Goal: Information Seeking & Learning: Learn about a topic

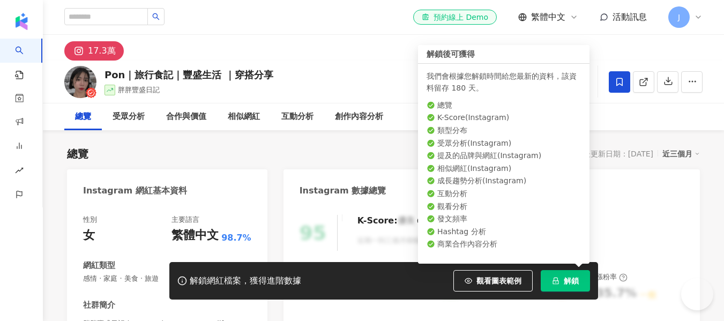
click at [562, 281] on button "解鎖" at bounding box center [564, 280] width 49 height 21
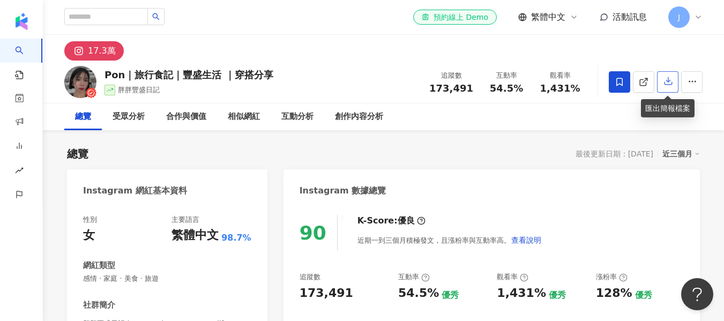
click at [657, 89] on button "button" at bounding box center [667, 81] width 21 height 21
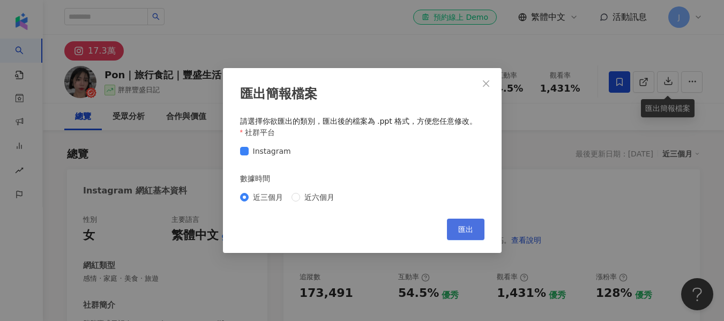
click at [462, 229] on span "匯出" at bounding box center [465, 229] width 15 height 9
click at [480, 85] on span "Close" at bounding box center [485, 83] width 21 height 9
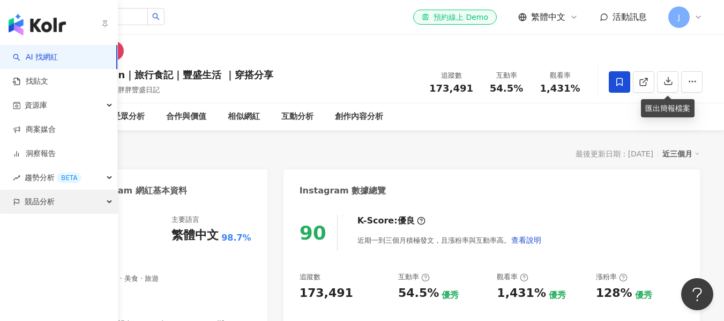
click at [111, 205] on div "競品分析" at bounding box center [58, 202] width 117 height 24
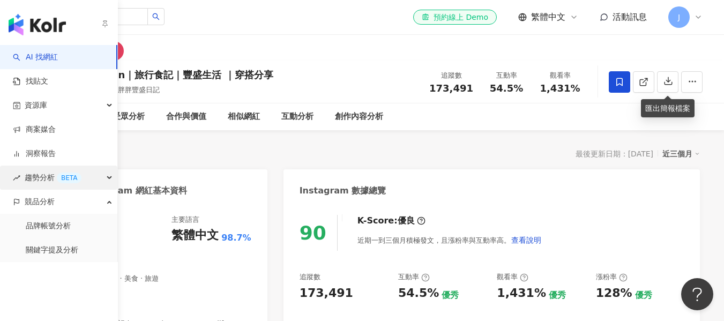
click at [106, 178] on div "趨勢分析 BETA" at bounding box center [58, 178] width 117 height 24
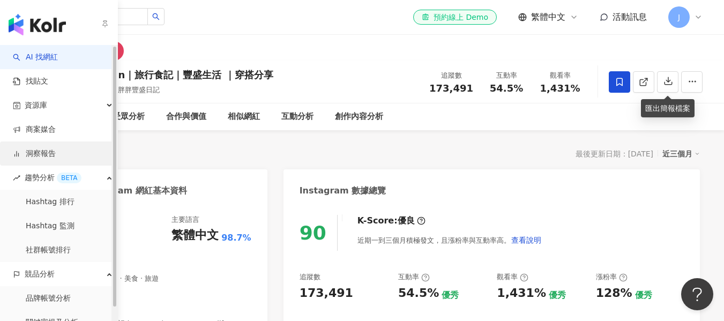
click at [56, 156] on link "洞察報告" at bounding box center [34, 153] width 43 height 11
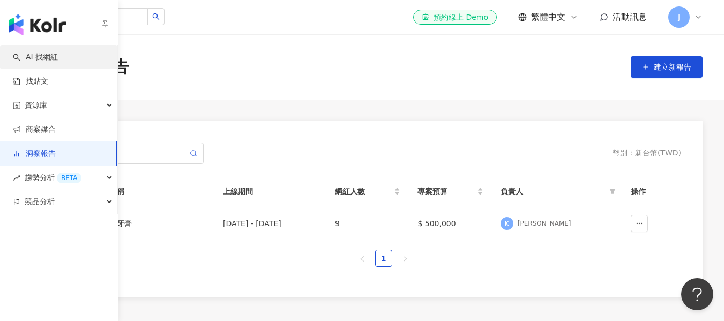
click at [42, 61] on link "AI 找網紅" at bounding box center [35, 57] width 45 height 11
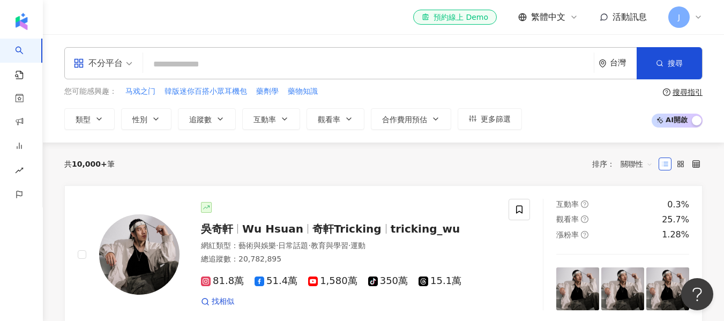
click at [218, 63] on input "search" at bounding box center [368, 64] width 442 height 20
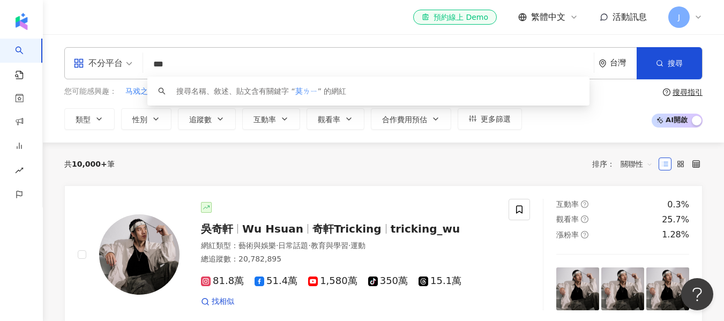
type input "**"
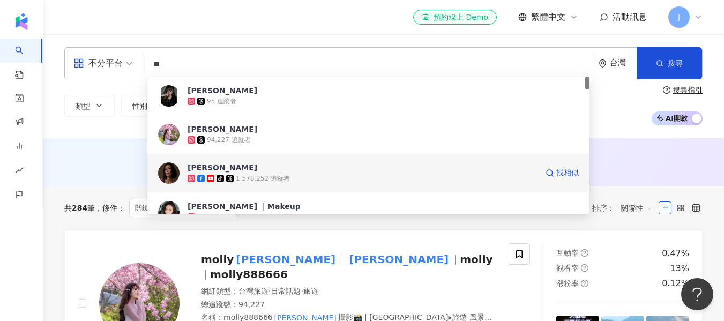
click at [234, 178] on span at bounding box center [231, 178] width 10 height 7
